Goal: Task Accomplishment & Management: Manage account settings

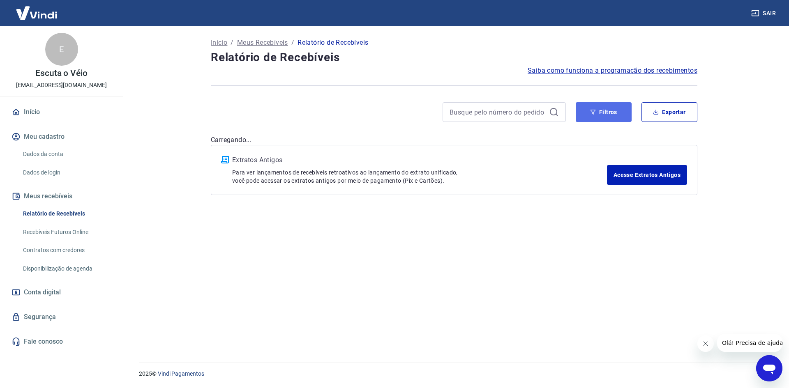
click at [599, 113] on button "Filtros" at bounding box center [604, 112] width 56 height 20
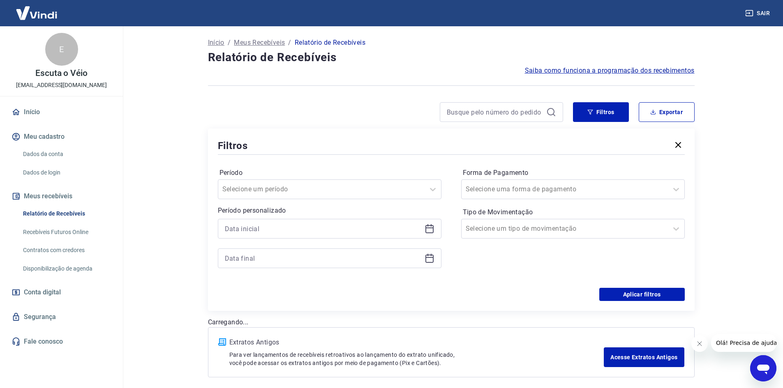
click at [427, 230] on icon at bounding box center [430, 229] width 10 height 10
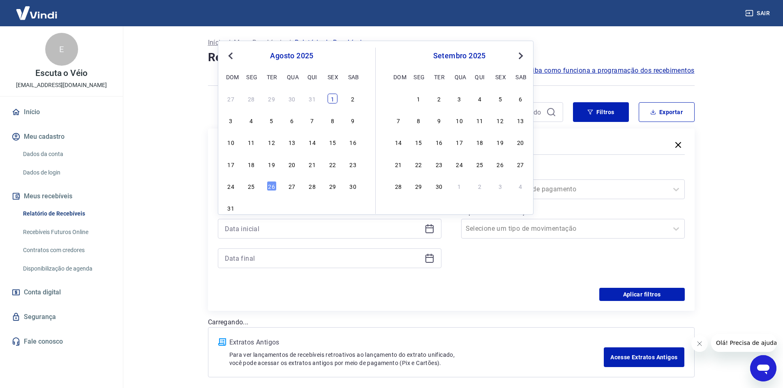
click at [329, 98] on div "1" at bounding box center [333, 99] width 10 height 10
type input "[DATE]"
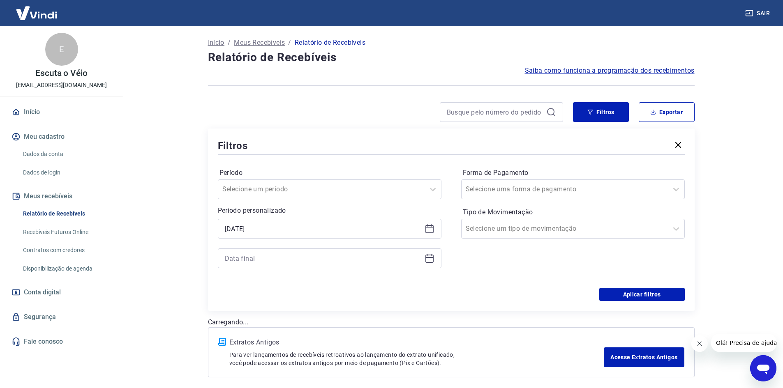
click at [428, 256] on icon at bounding box center [427, 255] width 1 height 2
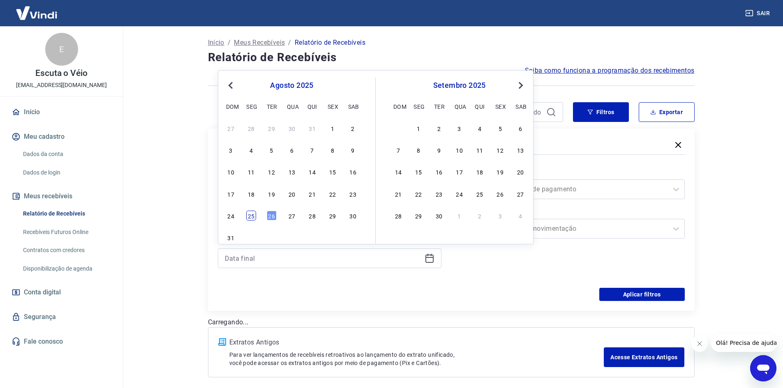
click at [252, 217] on div "25" at bounding box center [251, 216] width 10 height 10
type input "[DATE]"
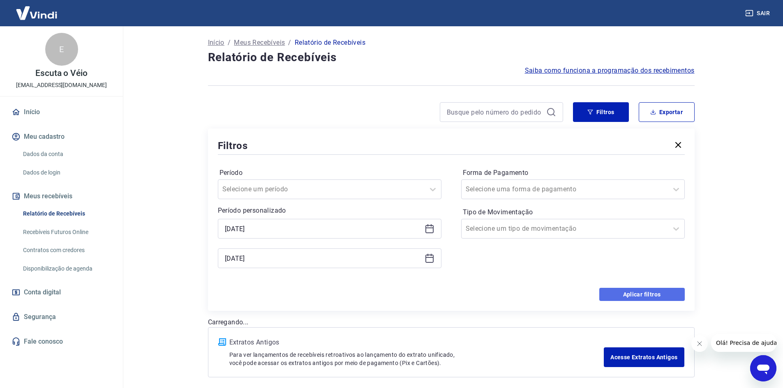
click at [635, 300] on button "Aplicar filtros" at bounding box center [641, 294] width 85 height 13
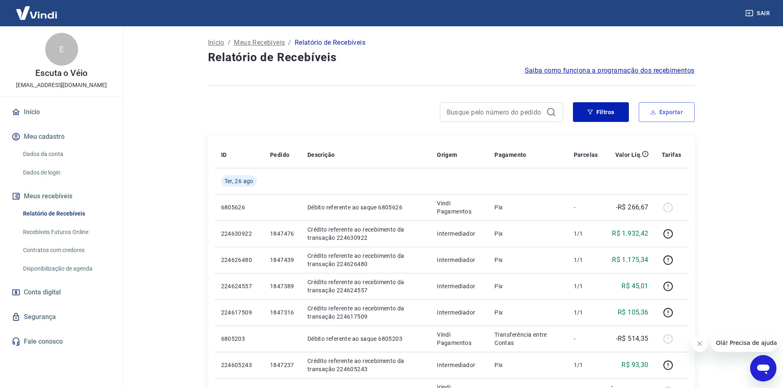
click at [679, 111] on button "Exportar" at bounding box center [667, 112] width 56 height 20
type input "[DATE]"
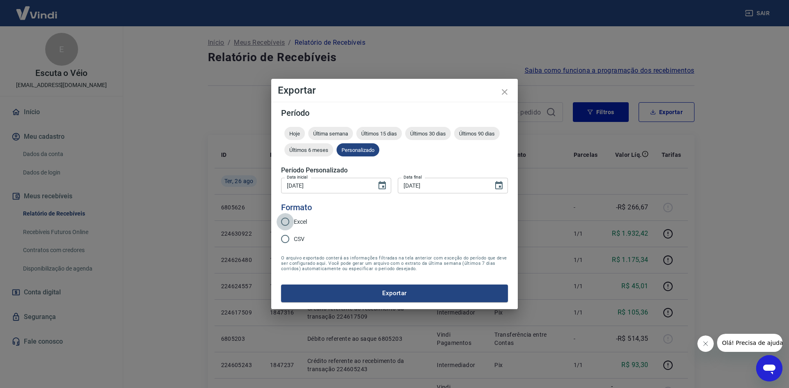
click at [293, 219] on input "Excel" at bounding box center [285, 221] width 17 height 17
radio input "true"
click at [330, 292] on button "Exportar" at bounding box center [394, 293] width 227 height 17
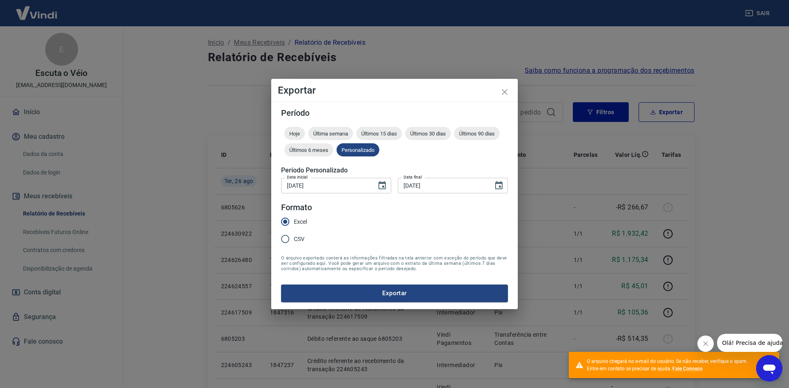
click at [709, 347] on button "Fechar mensagem da empresa" at bounding box center [705, 344] width 16 height 16
click at [377, 293] on button "Exportar" at bounding box center [394, 293] width 227 height 17
click at [503, 93] on icon "close" at bounding box center [505, 92] width 10 height 10
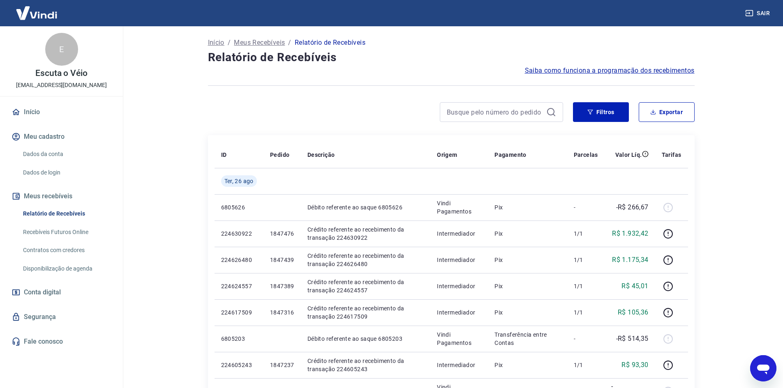
click at [28, 17] on img at bounding box center [36, 12] width 53 height 25
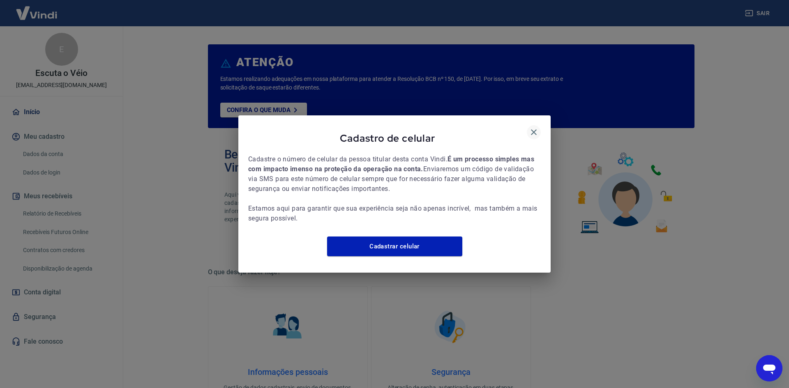
click at [532, 129] on icon "button" at bounding box center [534, 132] width 6 height 6
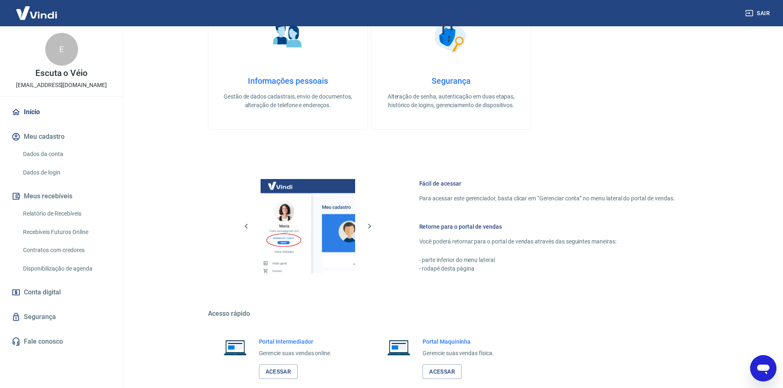
scroll to position [255, 0]
